Goal: Transaction & Acquisition: Book appointment/travel/reservation

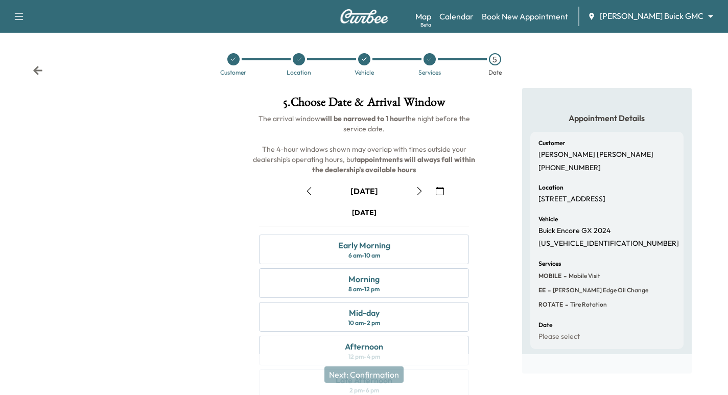
scroll to position [2, 0]
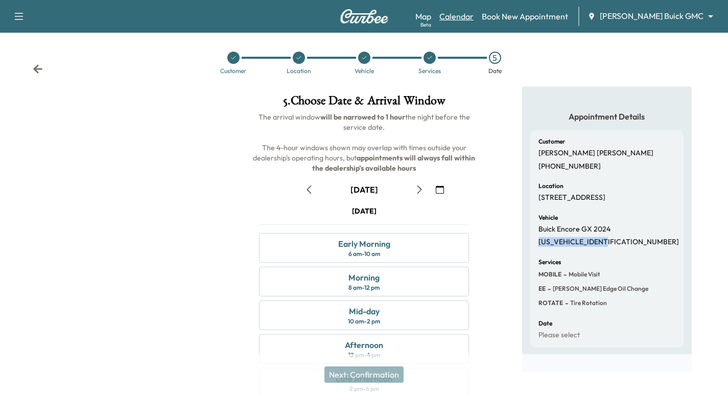
click at [474, 18] on link "Calendar" at bounding box center [457, 16] width 34 height 12
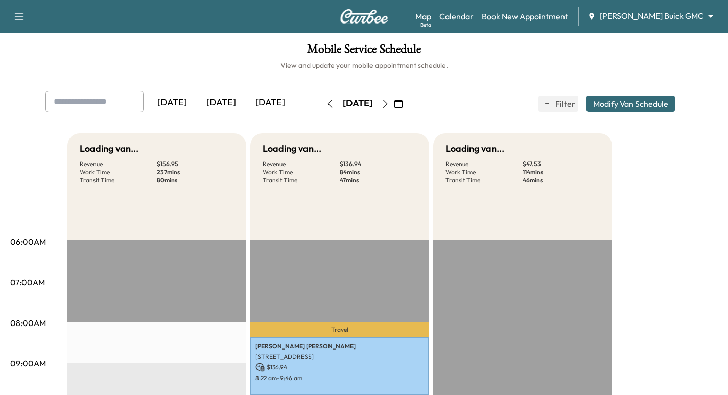
click at [655, 10] on div "Map Beta Calendar Book New Appointment [PERSON_NAME] Buick GMC ******** ​" at bounding box center [568, 16] width 305 height 19
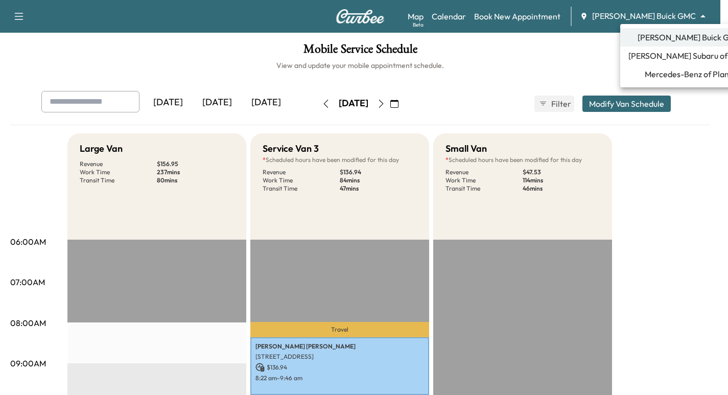
click at [661, 13] on body "Support Log Out Map Beta Calendar Book New Appointment [PERSON_NAME] Buick GMC …" at bounding box center [364, 197] width 728 height 395
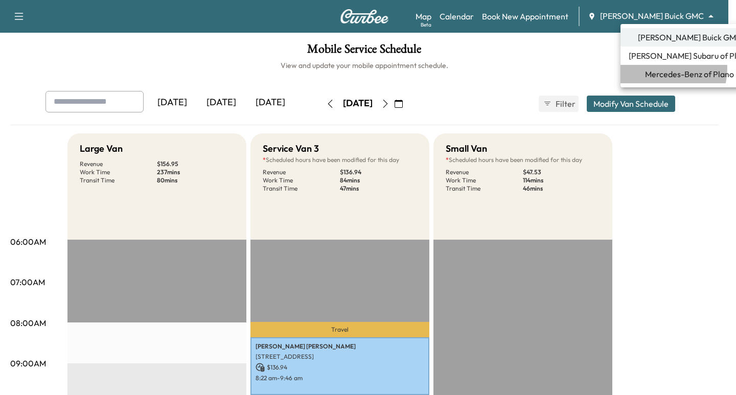
drag, startPoint x: 659, startPoint y: 68, endPoint x: 659, endPoint y: 82, distance: 13.8
click at [658, 69] on span "Mercedes-Benz of Plano" at bounding box center [689, 74] width 89 height 12
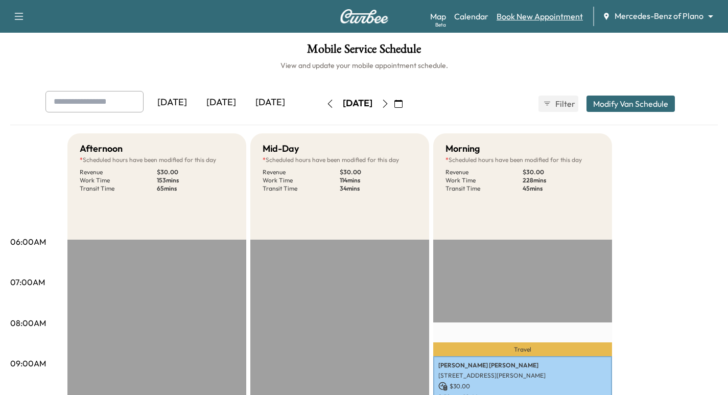
click at [545, 18] on link "Book New Appointment" at bounding box center [540, 16] width 86 height 12
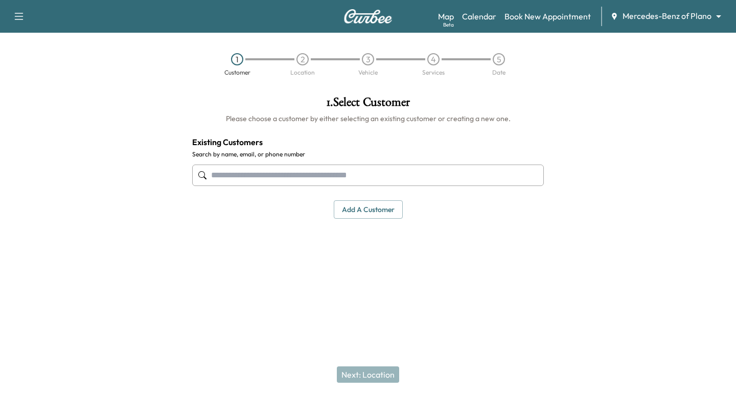
click at [341, 169] on input "text" at bounding box center [368, 175] width 352 height 21
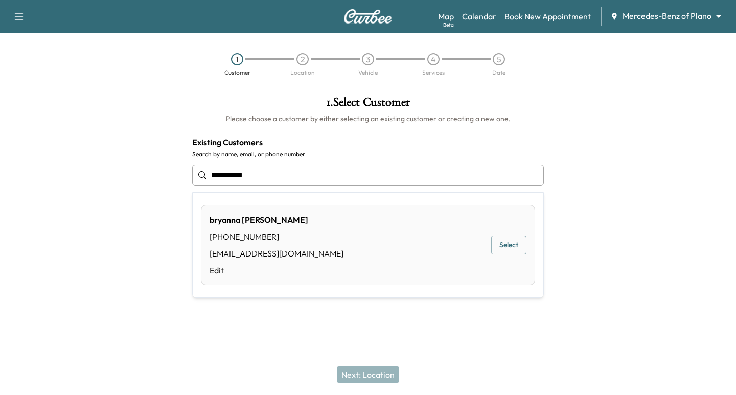
click at [498, 247] on button "Select" at bounding box center [508, 245] width 35 height 19
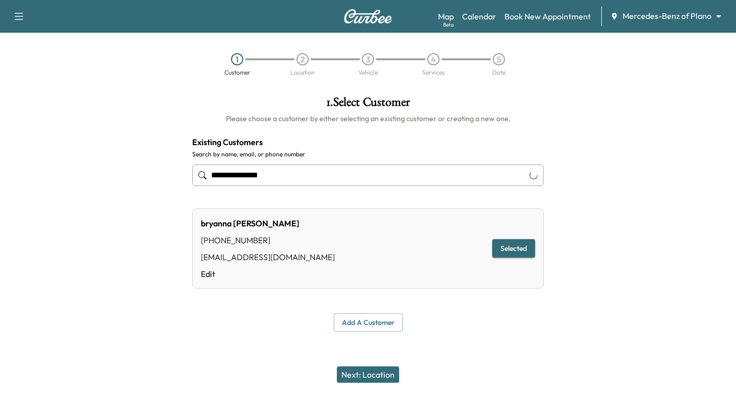
type input "**********"
click at [369, 375] on button "Next: Location" at bounding box center [368, 374] width 62 height 16
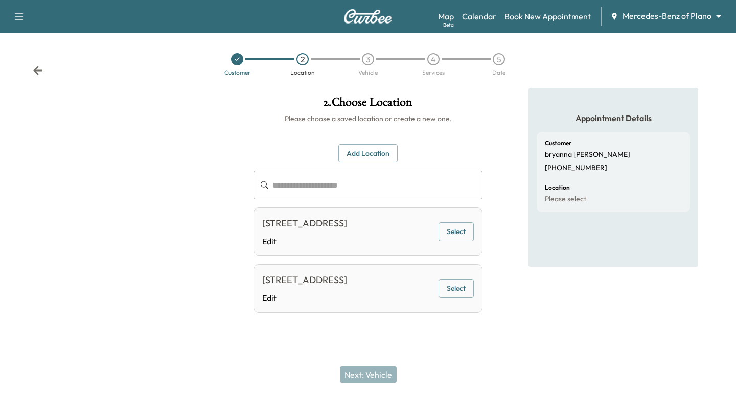
click at [355, 150] on button "Add Location" at bounding box center [367, 153] width 59 height 19
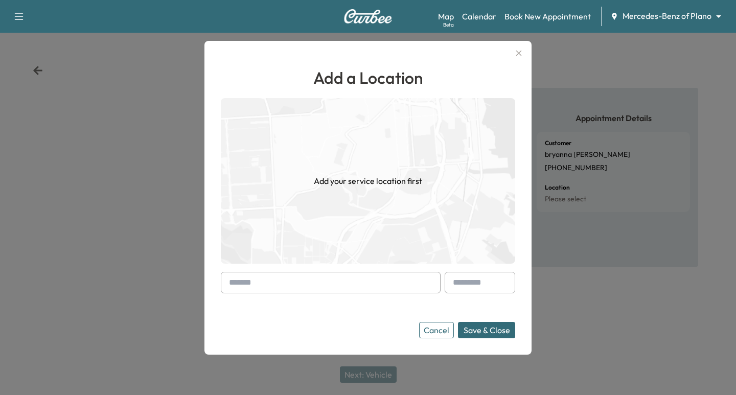
drag, startPoint x: 299, startPoint y: 285, endPoint x: 293, endPoint y: 289, distance: 6.2
click at [297, 285] on input "text" at bounding box center [331, 282] width 220 height 21
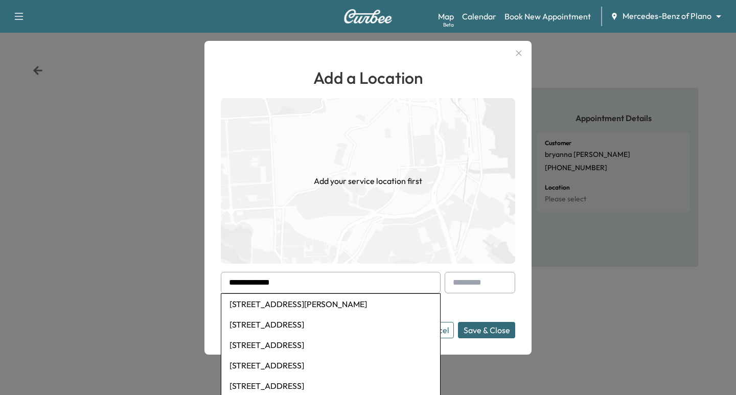
click at [307, 305] on li "[STREET_ADDRESS][PERSON_NAME]" at bounding box center [330, 304] width 219 height 20
type input "**********"
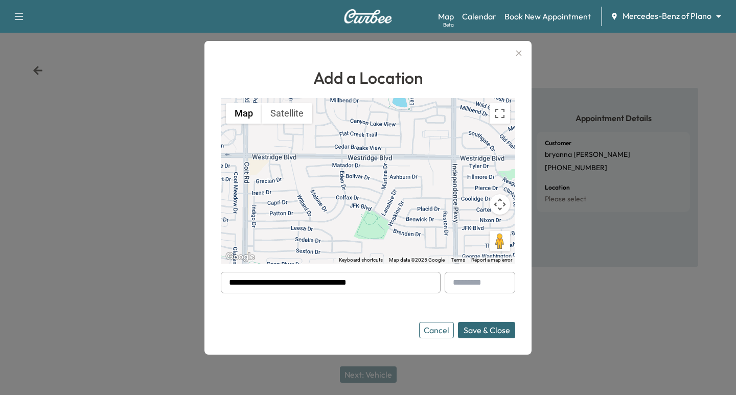
click at [483, 329] on button "Save & Close" at bounding box center [486, 330] width 57 height 16
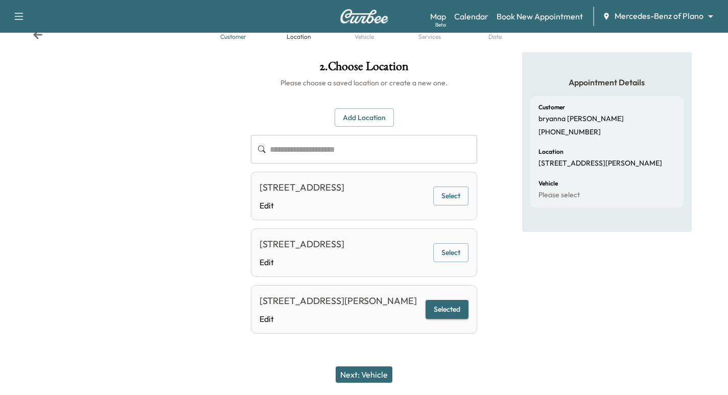
scroll to position [50, 0]
click at [372, 371] on button "Next: Vehicle" at bounding box center [364, 374] width 57 height 16
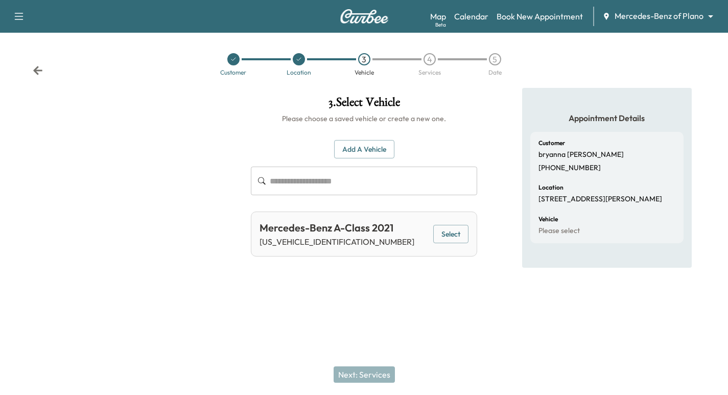
scroll to position [0, 0]
click at [450, 242] on button "Select" at bounding box center [456, 234] width 35 height 19
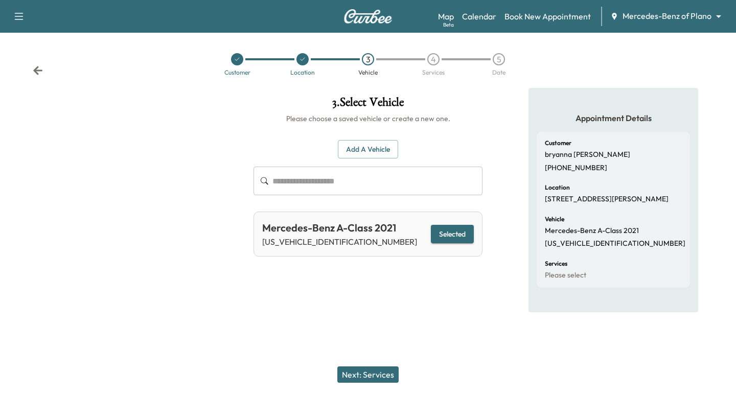
click at [357, 371] on button "Next: Services" at bounding box center [367, 374] width 61 height 16
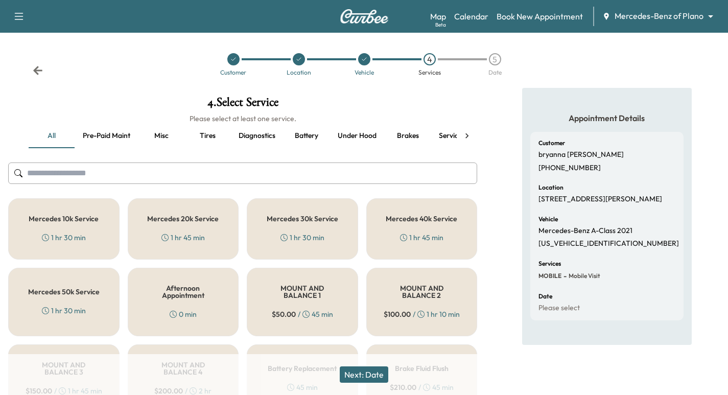
click at [404, 212] on div "Mercedes 40k Service 1 hr 45 min" at bounding box center [421, 228] width 111 height 61
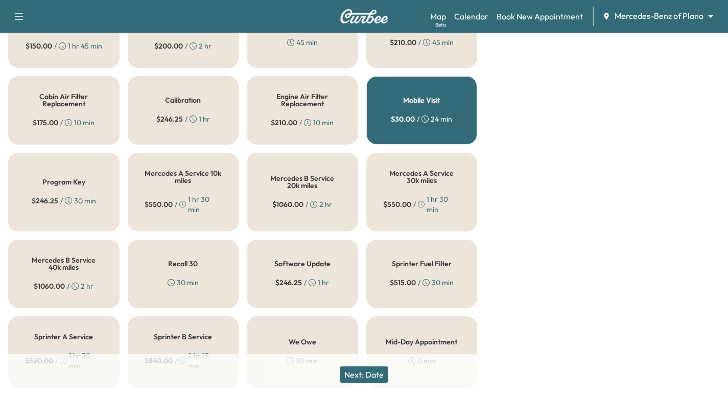
scroll to position [383, 0]
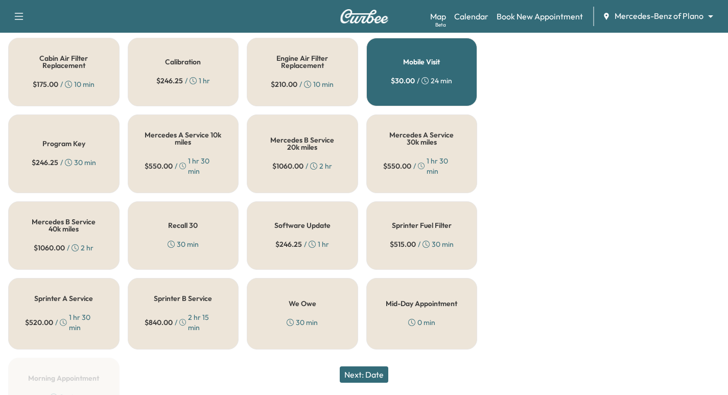
click at [365, 371] on button "Next: Date" at bounding box center [364, 374] width 49 height 16
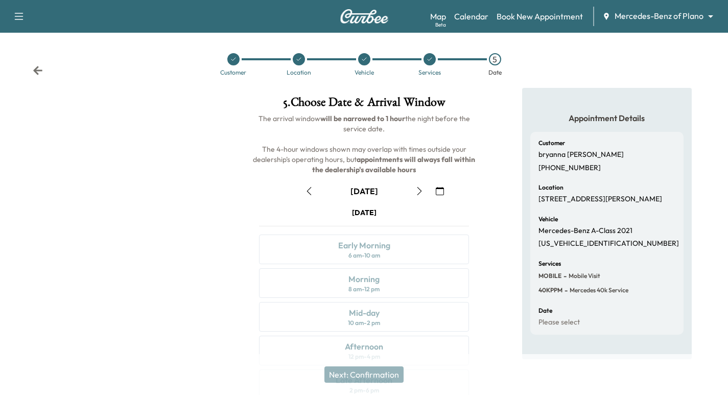
scroll to position [117, 0]
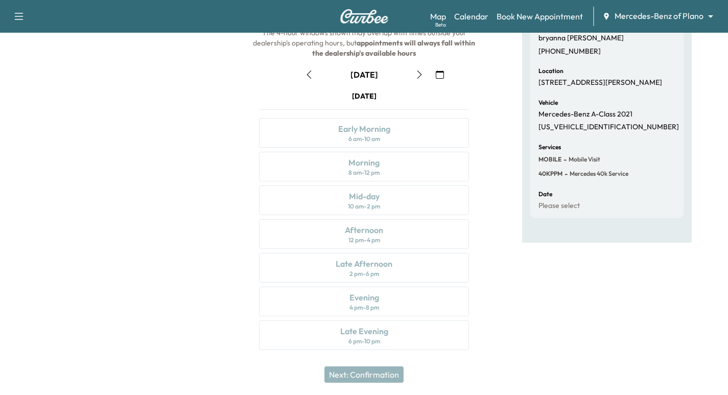
click at [436, 76] on icon "button" at bounding box center [440, 75] width 8 height 8
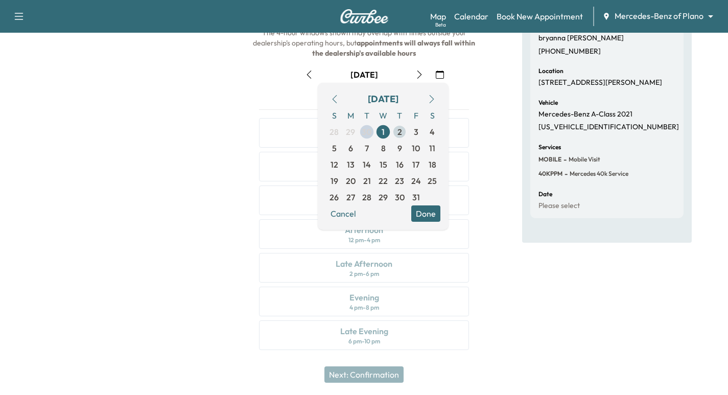
click at [398, 133] on span "2" at bounding box center [400, 132] width 5 height 12
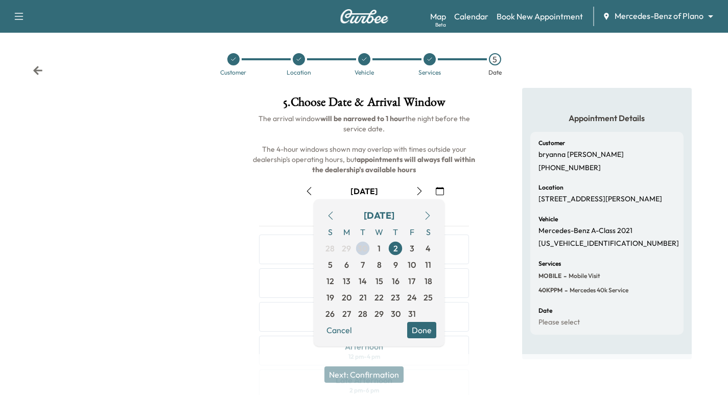
click at [155, 157] on div at bounding box center [121, 283] width 243 height 391
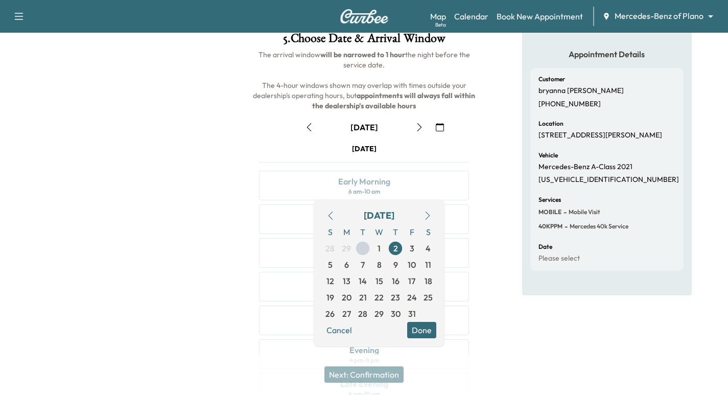
scroll to position [117, 0]
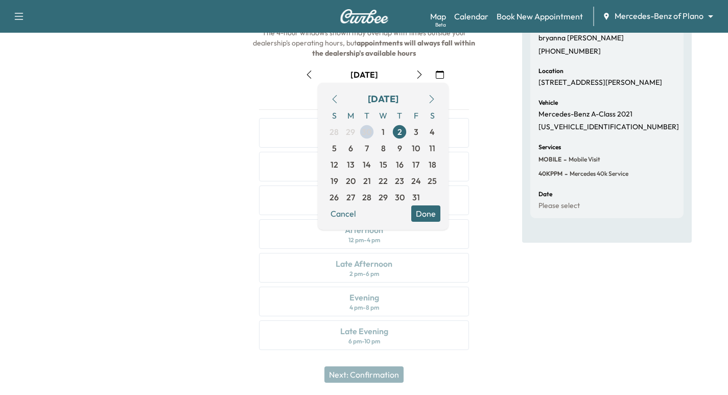
click at [201, 224] on div at bounding box center [121, 166] width 243 height 391
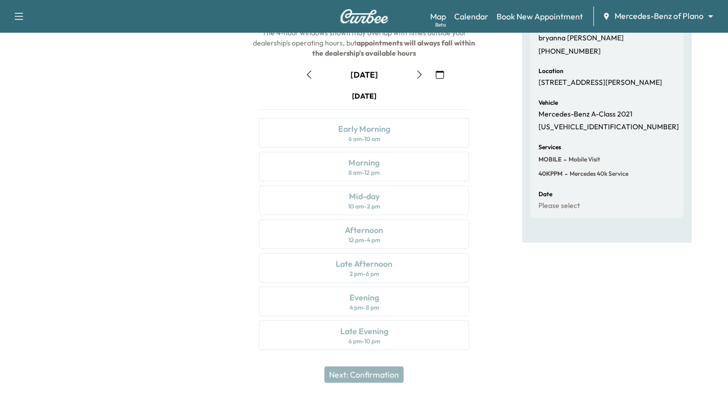
click at [416, 74] on icon "button" at bounding box center [420, 75] width 8 height 8
click at [411, 77] on button "button" at bounding box center [419, 74] width 17 height 16
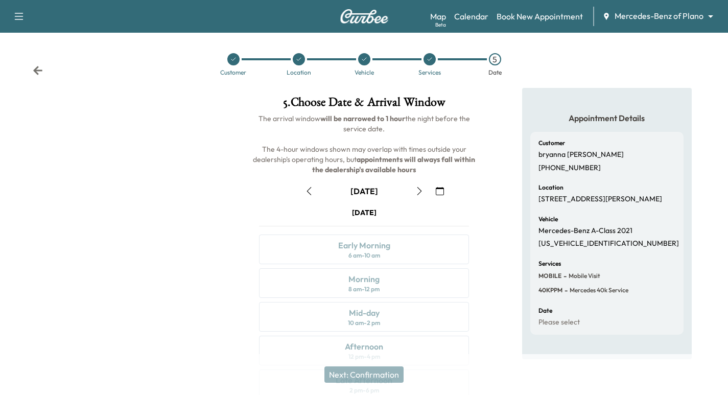
click at [418, 194] on icon "button" at bounding box center [420, 191] width 8 height 8
click at [416, 190] on icon "button" at bounding box center [420, 191] width 8 height 8
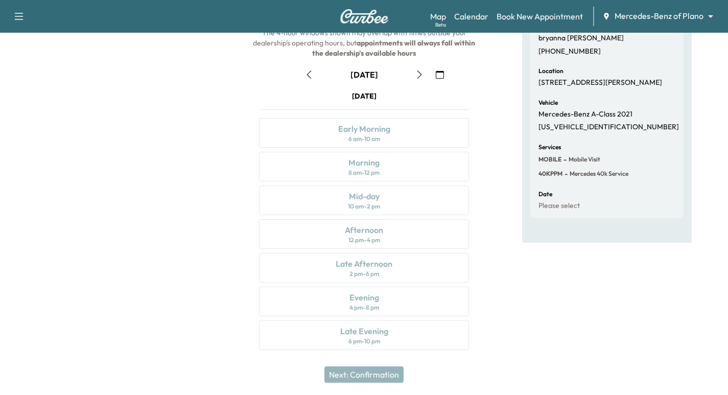
click at [411, 80] on button "button" at bounding box center [419, 74] width 17 height 16
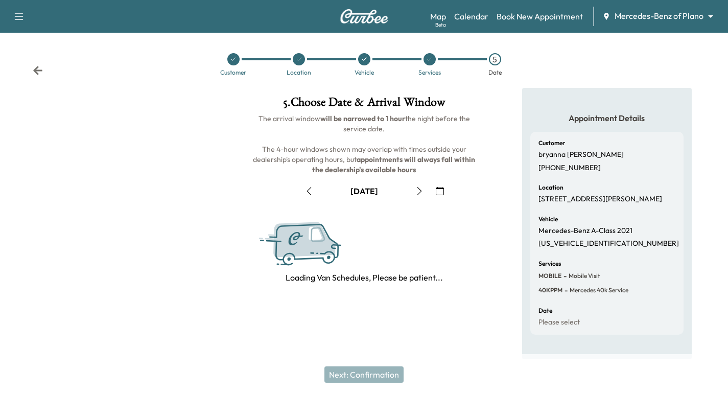
scroll to position [0, 0]
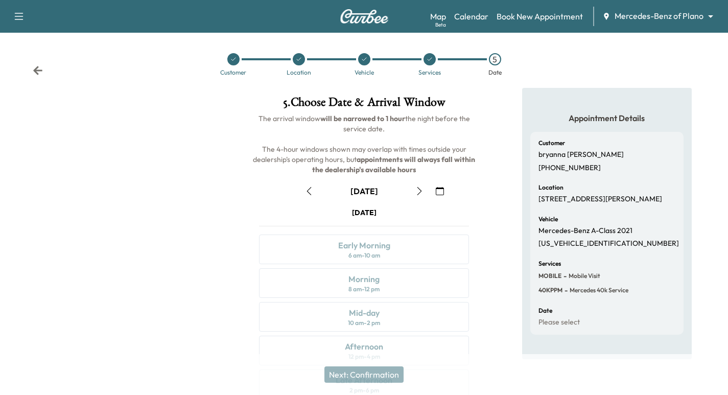
click at [416, 188] on icon "button" at bounding box center [420, 191] width 8 height 8
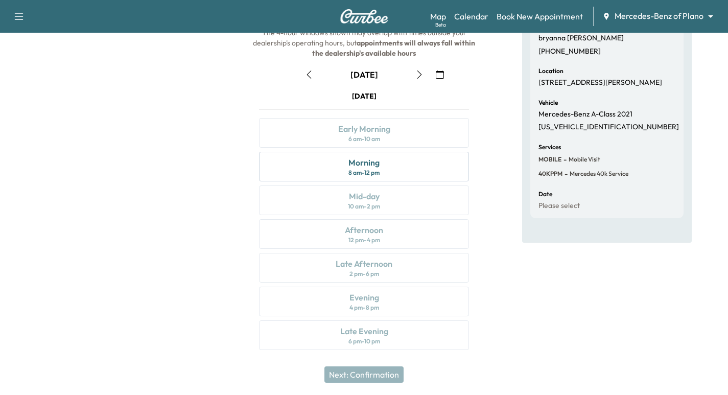
scroll to position [91, 0]
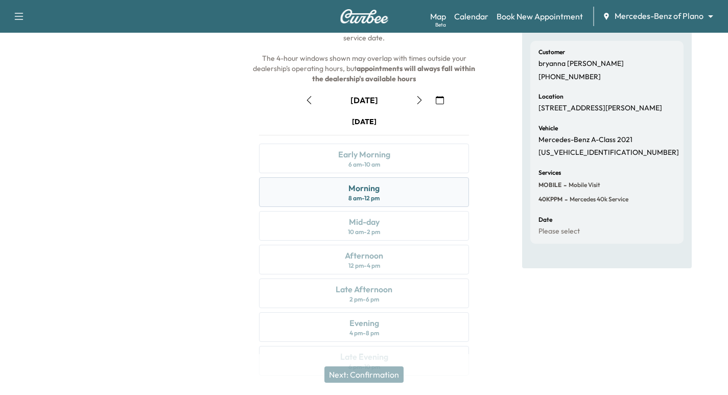
click at [398, 198] on div "Morning 8 am - 12 pm" at bounding box center [364, 192] width 210 height 30
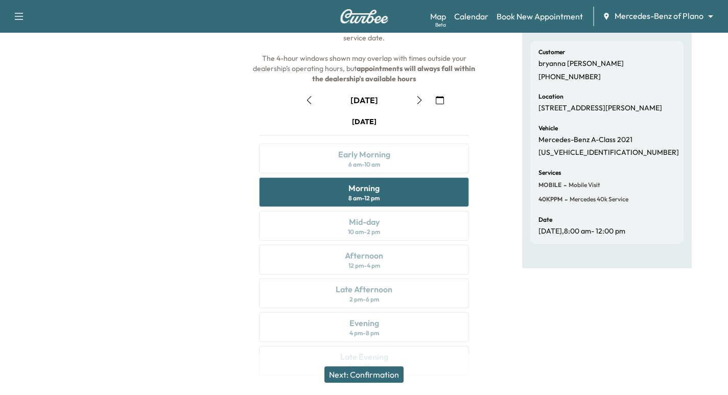
scroll to position [117, 0]
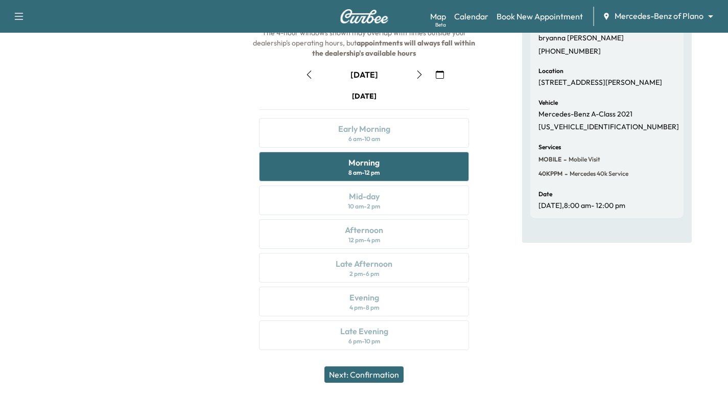
click at [381, 371] on button "Next: Confirmation" at bounding box center [364, 374] width 79 height 16
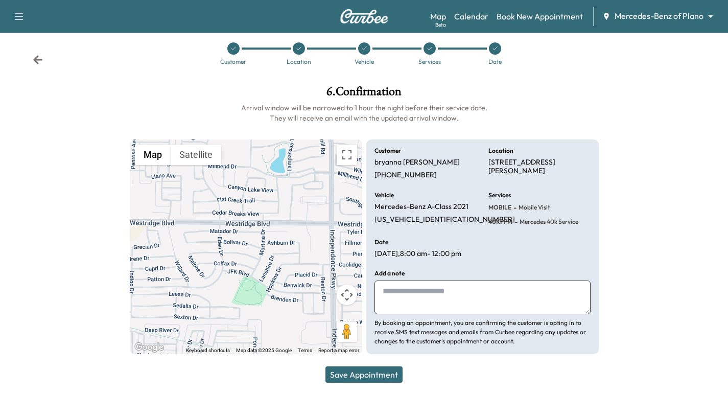
click at [495, 45] on icon at bounding box center [495, 48] width 6 height 6
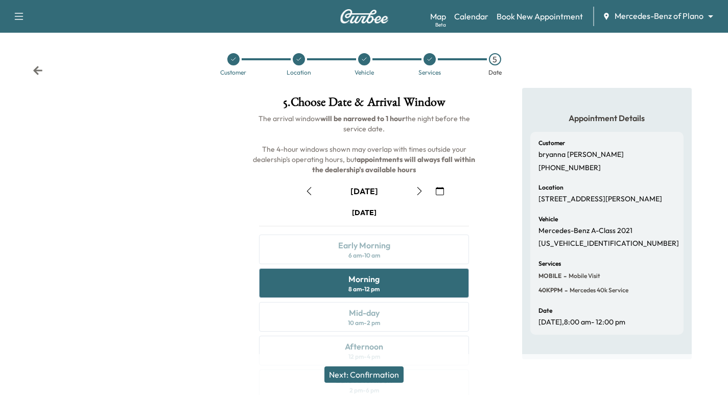
click at [419, 193] on icon "button" at bounding box center [420, 191] width 8 height 8
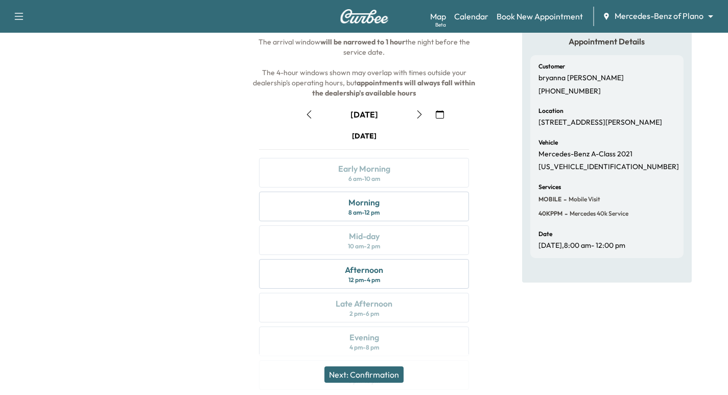
scroll to position [89, 0]
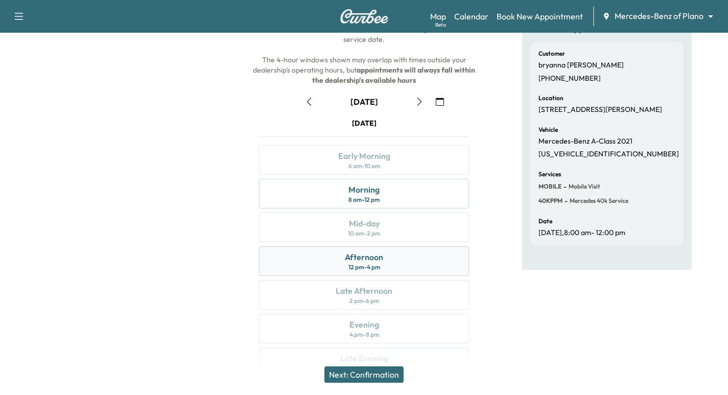
click at [433, 261] on div "Afternoon 12 pm - 4 pm" at bounding box center [364, 261] width 210 height 30
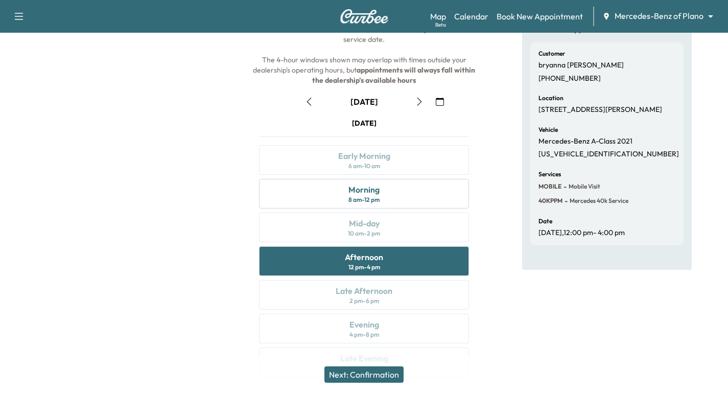
click at [397, 377] on button "Next: Confirmation" at bounding box center [364, 374] width 79 height 16
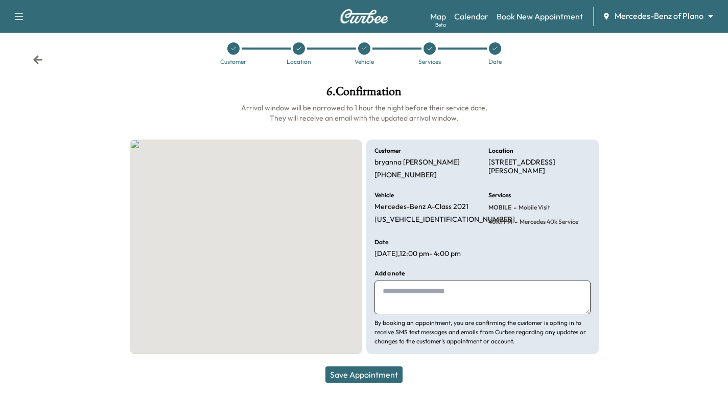
scroll to position [11, 0]
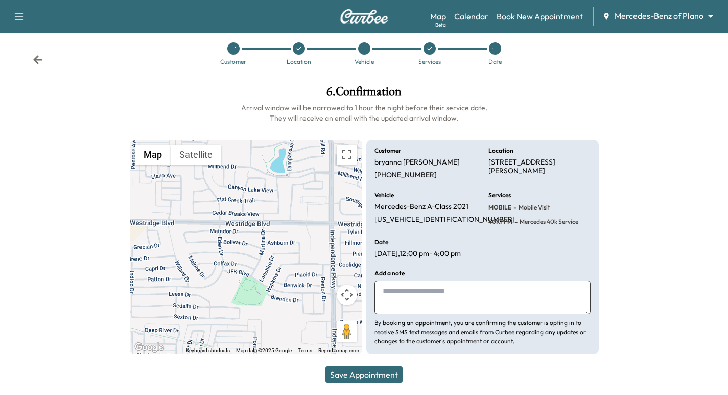
click at [383, 378] on button "Save Appointment" at bounding box center [364, 374] width 77 height 16
